Goal: Task Accomplishment & Management: Manage account settings

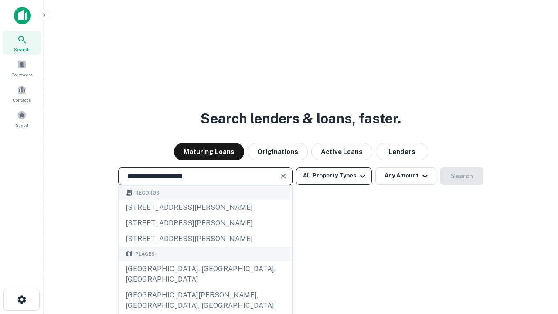
type input "**********"
click at [334, 176] on button "All Property Types" at bounding box center [334, 175] width 76 height 17
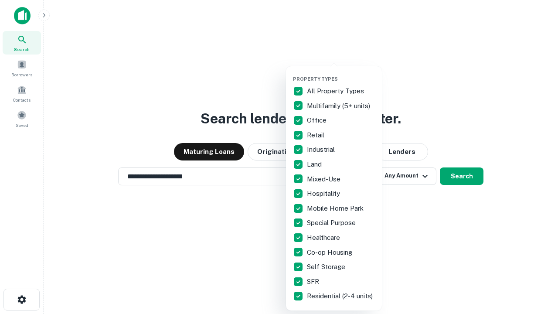
click at [341, 73] on button "button" at bounding box center [341, 73] width 96 height 0
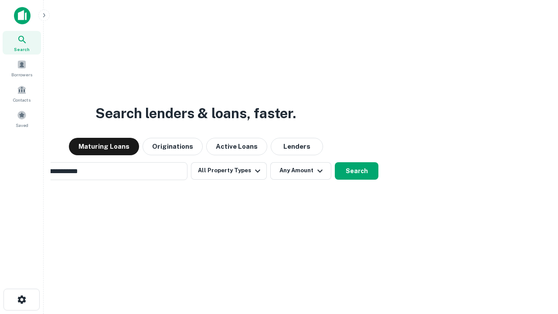
scroll to position [14, 0]
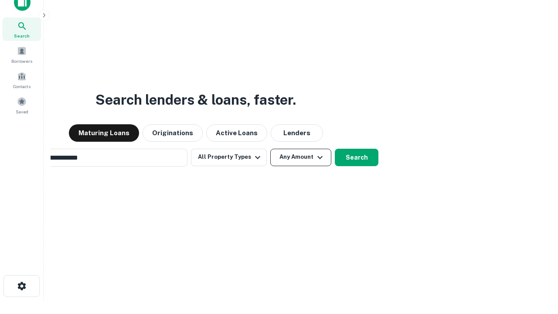
click at [270, 149] on button "Any Amount" at bounding box center [300, 157] width 61 height 17
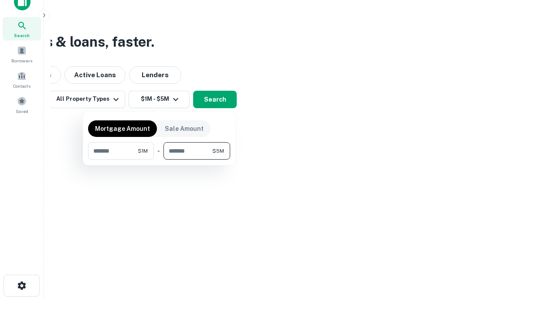
type input "*******"
click at [159, 159] on button "button" at bounding box center [159, 159] width 142 height 0
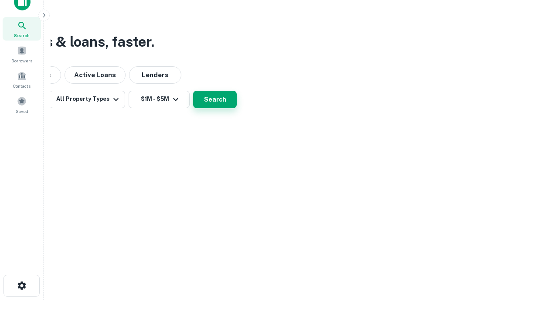
click at [237, 108] on button "Search" at bounding box center [215, 99] width 44 height 17
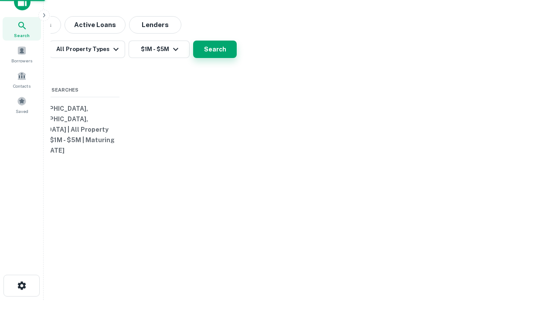
scroll to position [14, 0]
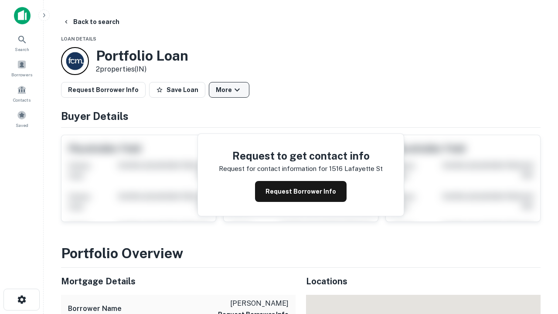
click at [229, 90] on button "More" at bounding box center [229, 90] width 41 height 16
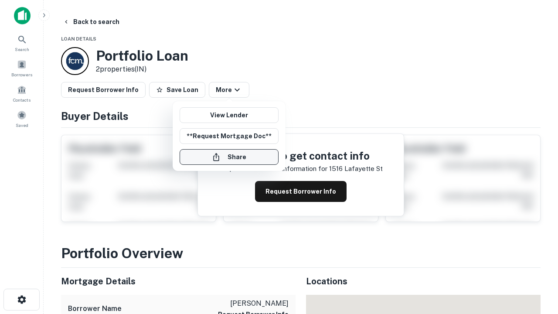
click at [229, 157] on button "Share" at bounding box center [229, 157] width 99 height 16
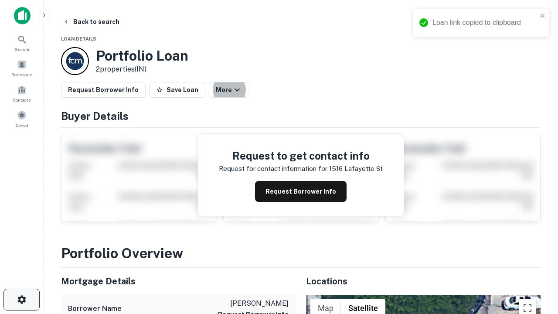
click at [21, 299] on icon "button" at bounding box center [22, 299] width 10 height 10
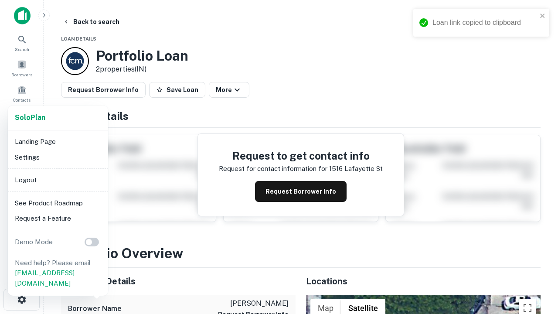
click at [58, 180] on li "Logout" at bounding box center [57, 180] width 93 height 16
